Goal: Information Seeking & Learning: Check status

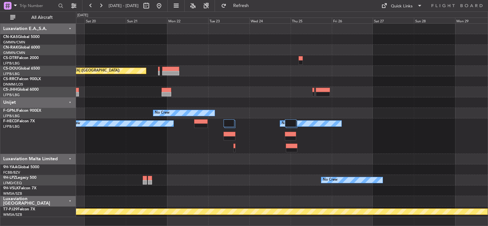
click at [3, 70] on div "Planned Maint [GEOGRAPHIC_DATA] ([GEOGRAPHIC_DATA]) Planned Maint [GEOGRAPHIC_D…" at bounding box center [244, 119] width 488 height 215
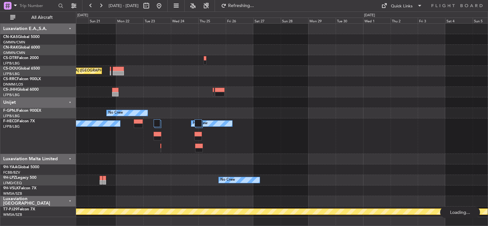
click at [164, 75] on div "Planned Maint [GEOGRAPHIC_DATA] ([GEOGRAPHIC_DATA]) Owner Planned Maint [GEOGRA…" at bounding box center [282, 121] width 412 height 194
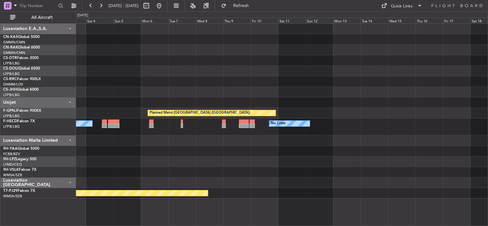
click at [195, 85] on div "Planned Maint [GEOGRAPHIC_DATA] ([GEOGRAPHIC_DATA]) Planned Maint [GEOGRAPHIC_D…" at bounding box center [282, 111] width 412 height 175
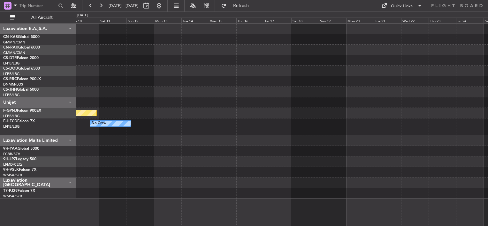
click at [108, 84] on div "Planned Maint [GEOGRAPHIC_DATA] ([GEOGRAPHIC_DATA]) No Crew Planned Maint [GEOG…" at bounding box center [282, 111] width 412 height 175
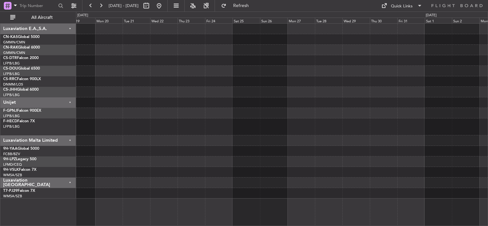
click at [95, 72] on div at bounding box center [282, 111] width 412 height 175
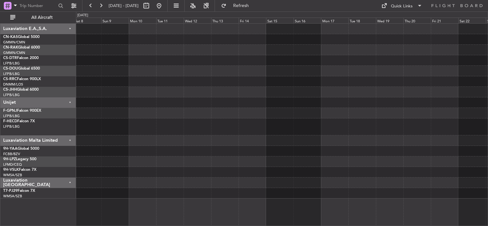
click at [165, 78] on div at bounding box center [282, 111] width 412 height 175
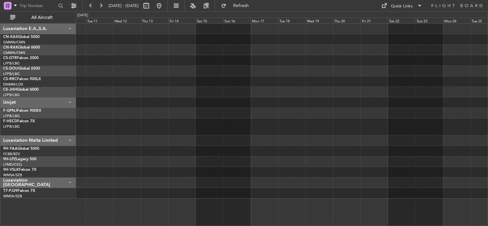
click at [119, 76] on div at bounding box center [282, 111] width 412 height 175
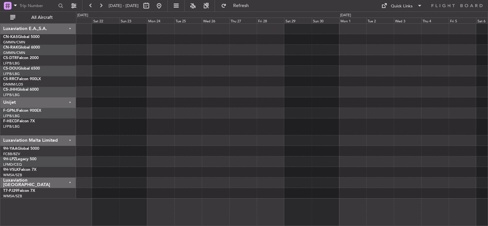
click at [123, 72] on div at bounding box center [282, 111] width 412 height 175
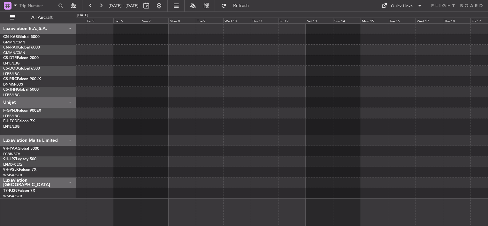
click at [149, 66] on div at bounding box center [282, 71] width 412 height 11
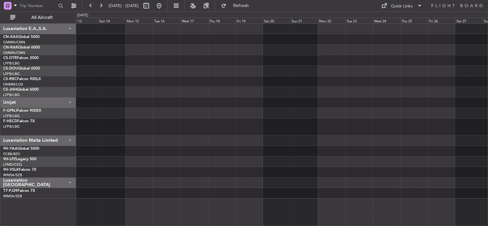
click at [117, 52] on div at bounding box center [282, 111] width 412 height 175
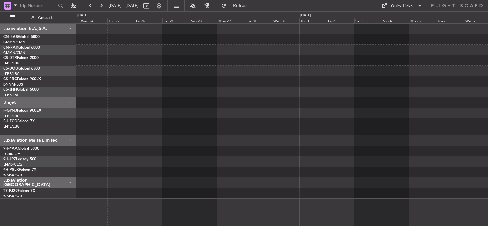
click at [121, 54] on div at bounding box center [282, 111] width 412 height 175
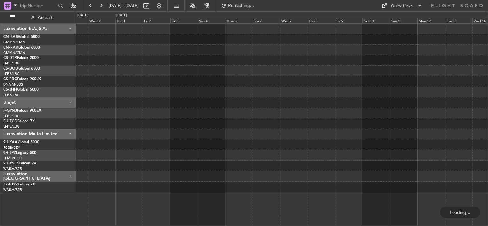
click at [430, 57] on div at bounding box center [282, 108] width 412 height 169
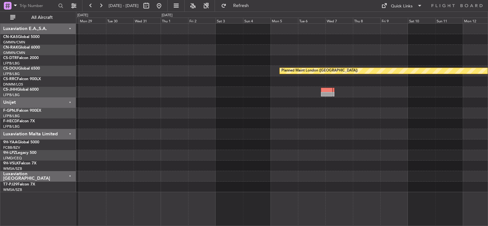
click at [66, 158] on div "Planned Maint London ([GEOGRAPHIC_DATA]) Luxaviation E.A.,S.A. CN-KAS Global 50…" at bounding box center [244, 119] width 488 height 215
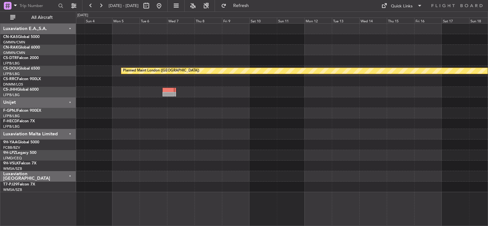
click at [68, 161] on div "Planned Maint London ([GEOGRAPHIC_DATA]) Luxaviation E.A.,S.A. CN-KAS Global 50…" at bounding box center [244, 119] width 488 height 215
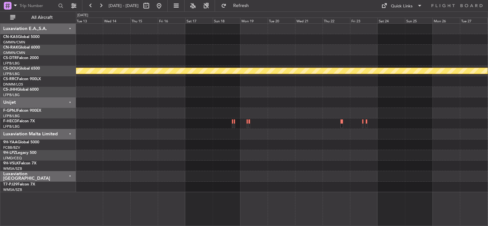
click at [171, 149] on div at bounding box center [282, 145] width 412 height 11
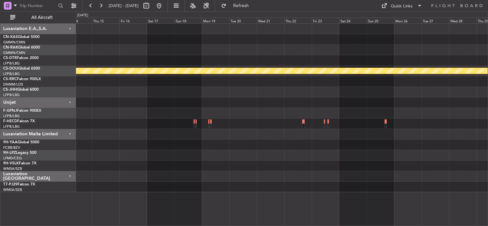
click at [336, 122] on div "Planned Maint London ([GEOGRAPHIC_DATA])" at bounding box center [282, 108] width 412 height 169
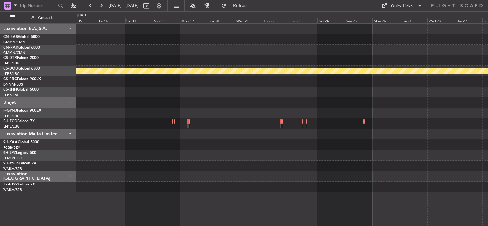
click at [329, 102] on div at bounding box center [282, 102] width 412 height 11
